Goal: Find contact information: Find contact information

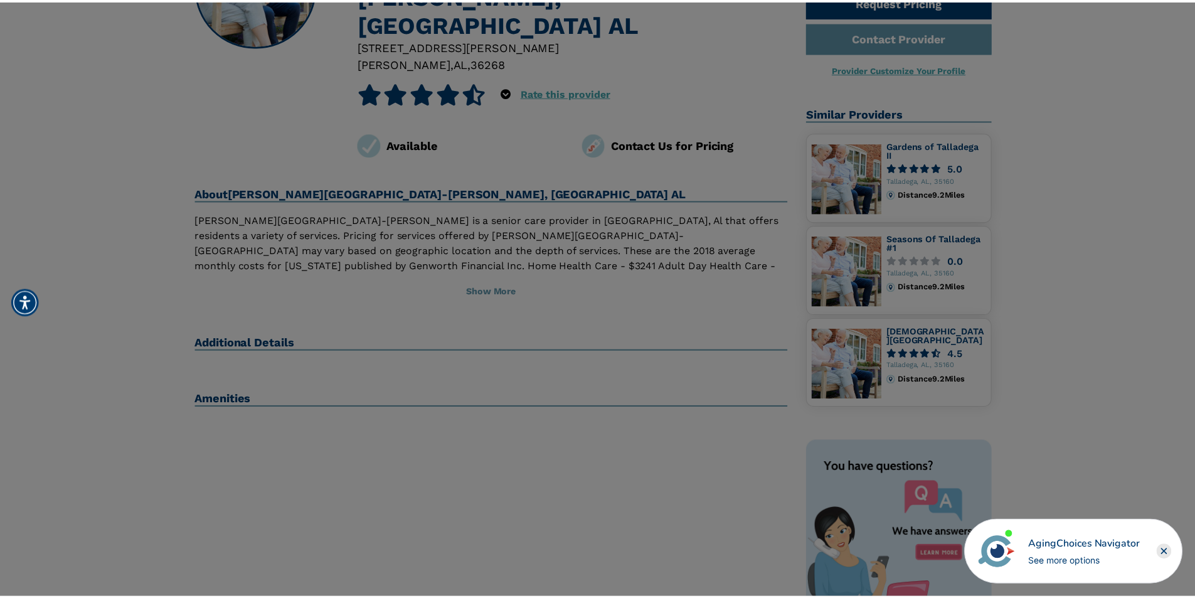
scroll to position [145, 0]
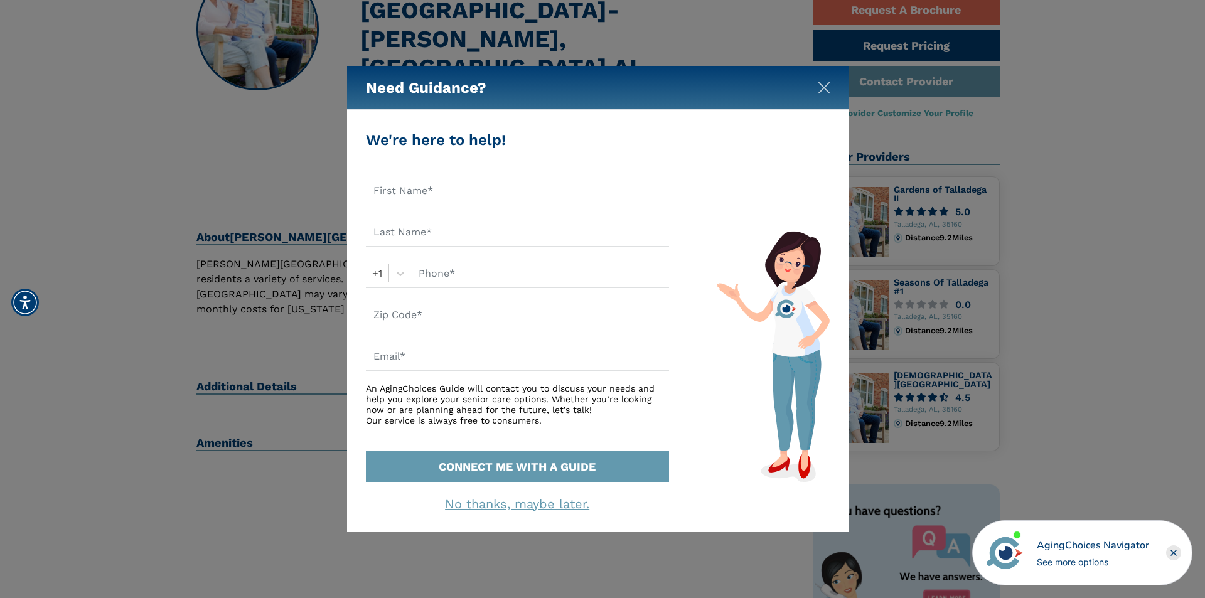
click at [822, 87] on img "Close" at bounding box center [823, 88] width 13 height 13
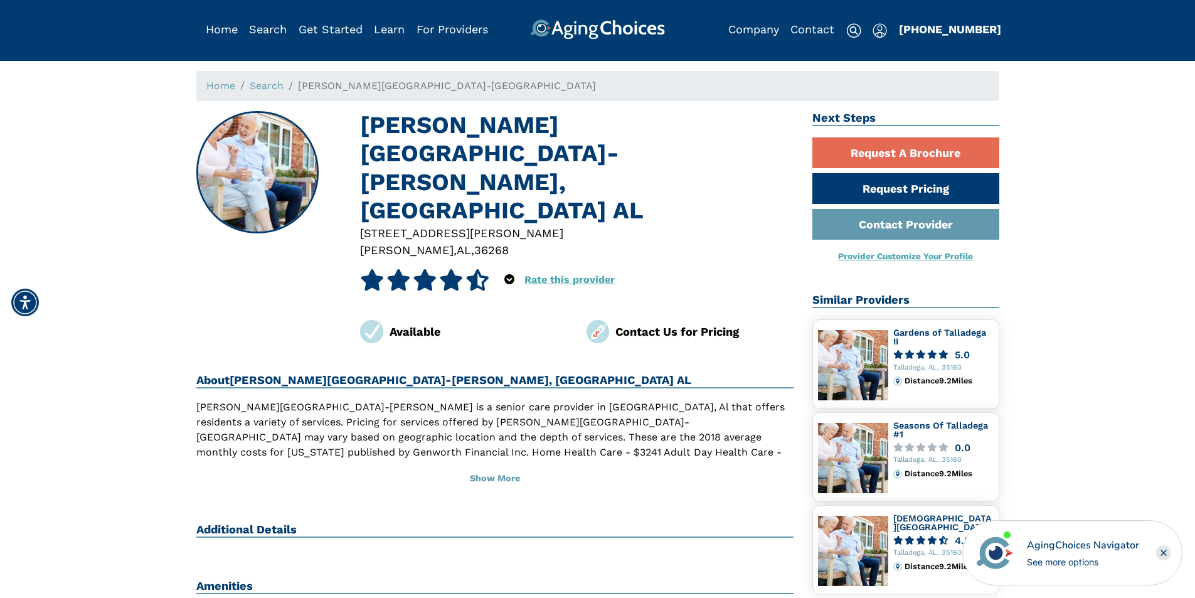
scroll to position [0, 0]
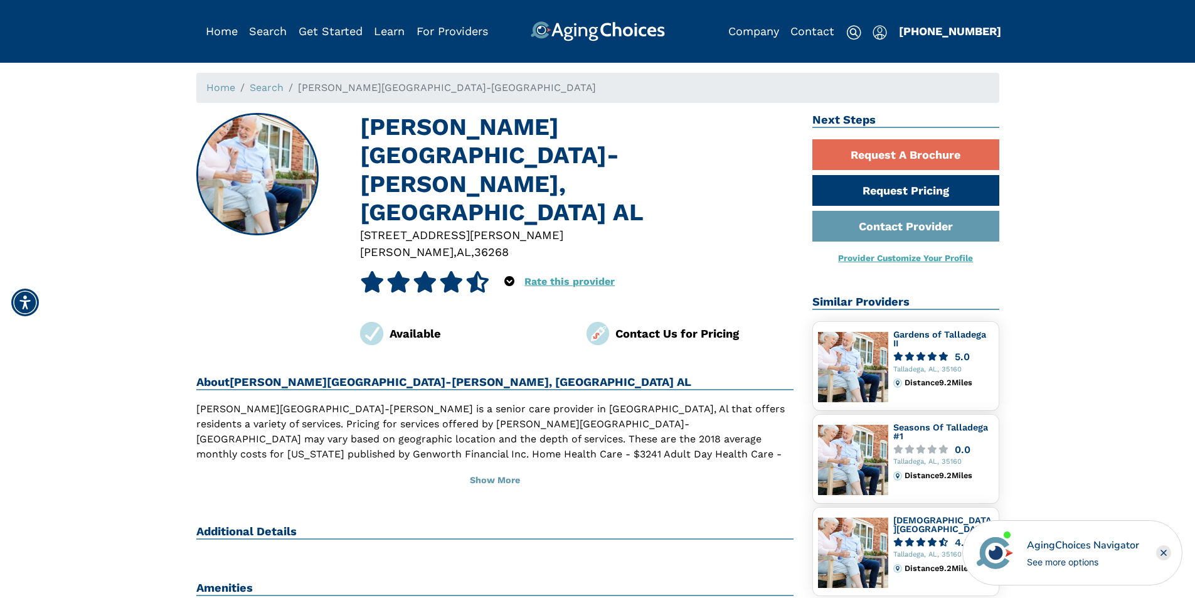
click at [596, 322] on img at bounding box center [598, 333] width 23 height 23
click at [660, 325] on div "Contact Us for Pricing" at bounding box center [704, 333] width 178 height 17
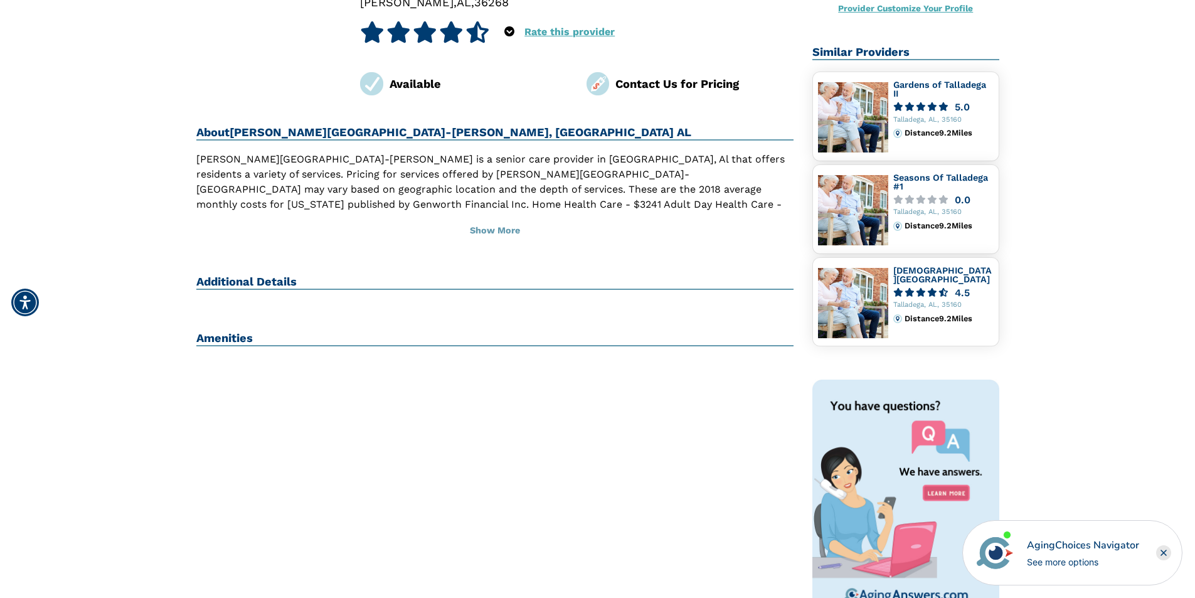
scroll to position [251, 0]
click at [260, 274] on h2 "Additional Details" at bounding box center [495, 281] width 598 height 15
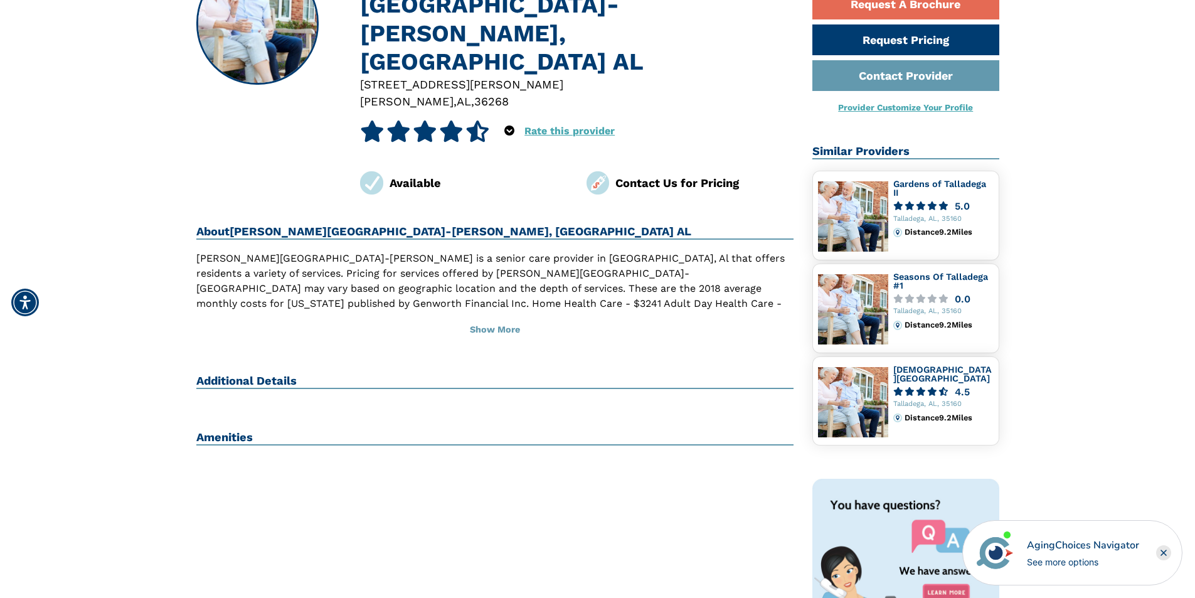
scroll to position [125, 0]
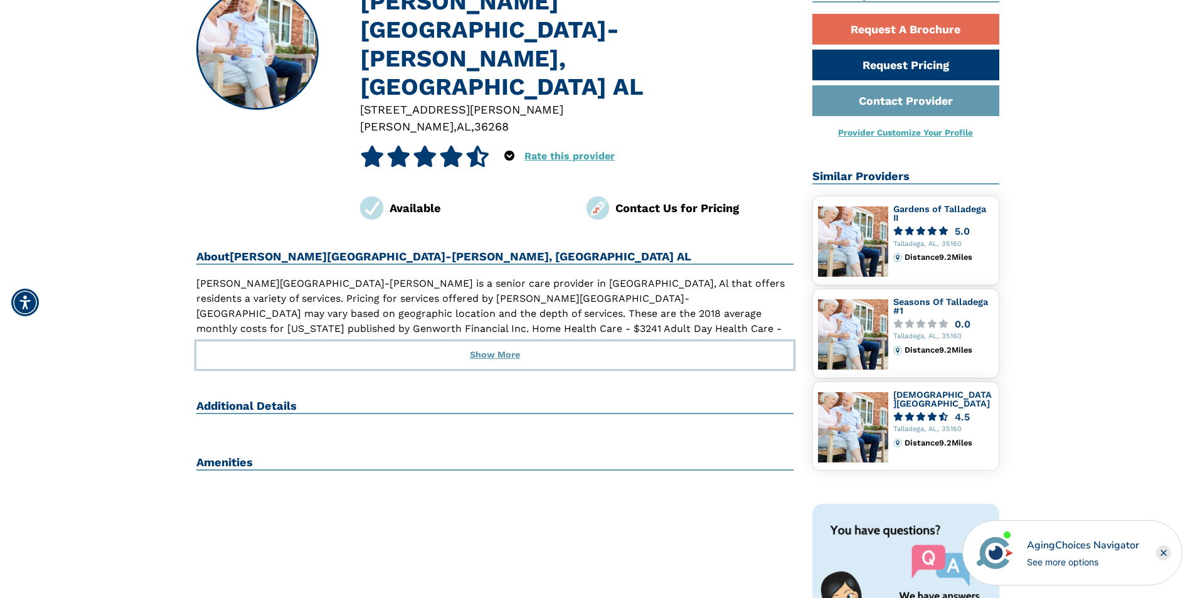
click at [489, 341] on button "Show More" at bounding box center [495, 355] width 598 height 28
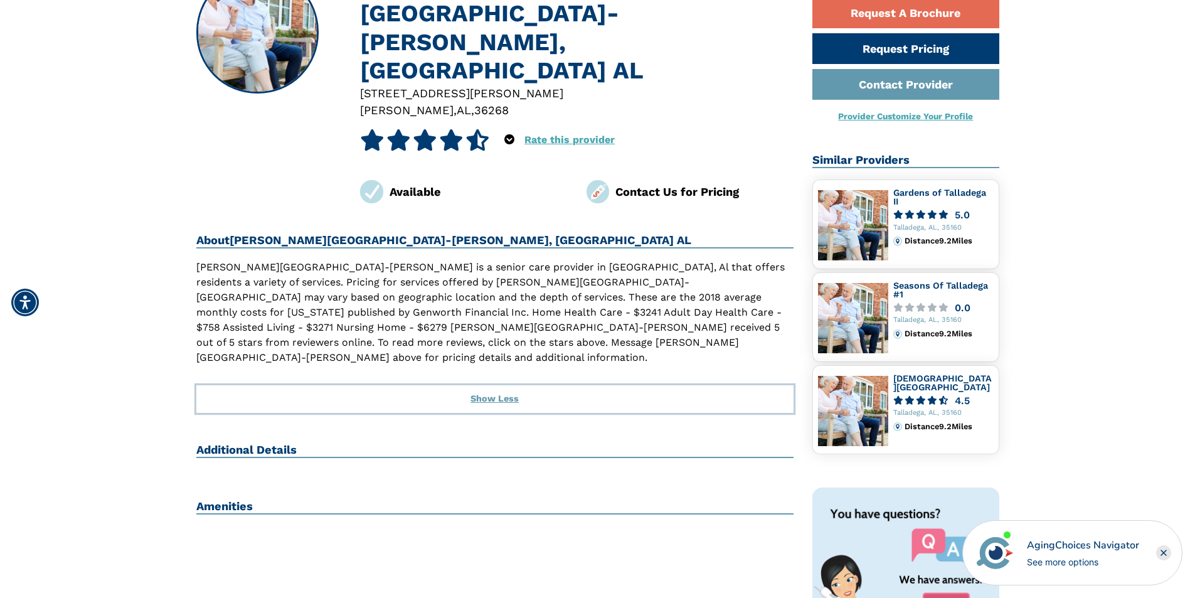
scroll to position [0, 0]
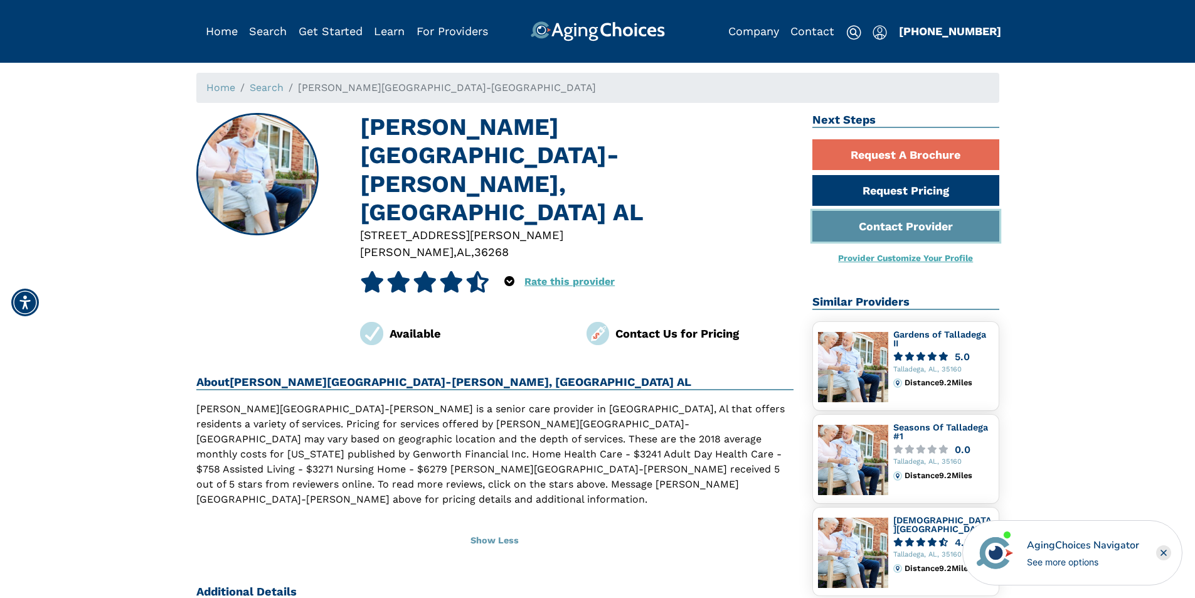
click at [864, 228] on link "Contact Provider" at bounding box center [905, 226] width 187 height 31
